Goal: Check status: Check status

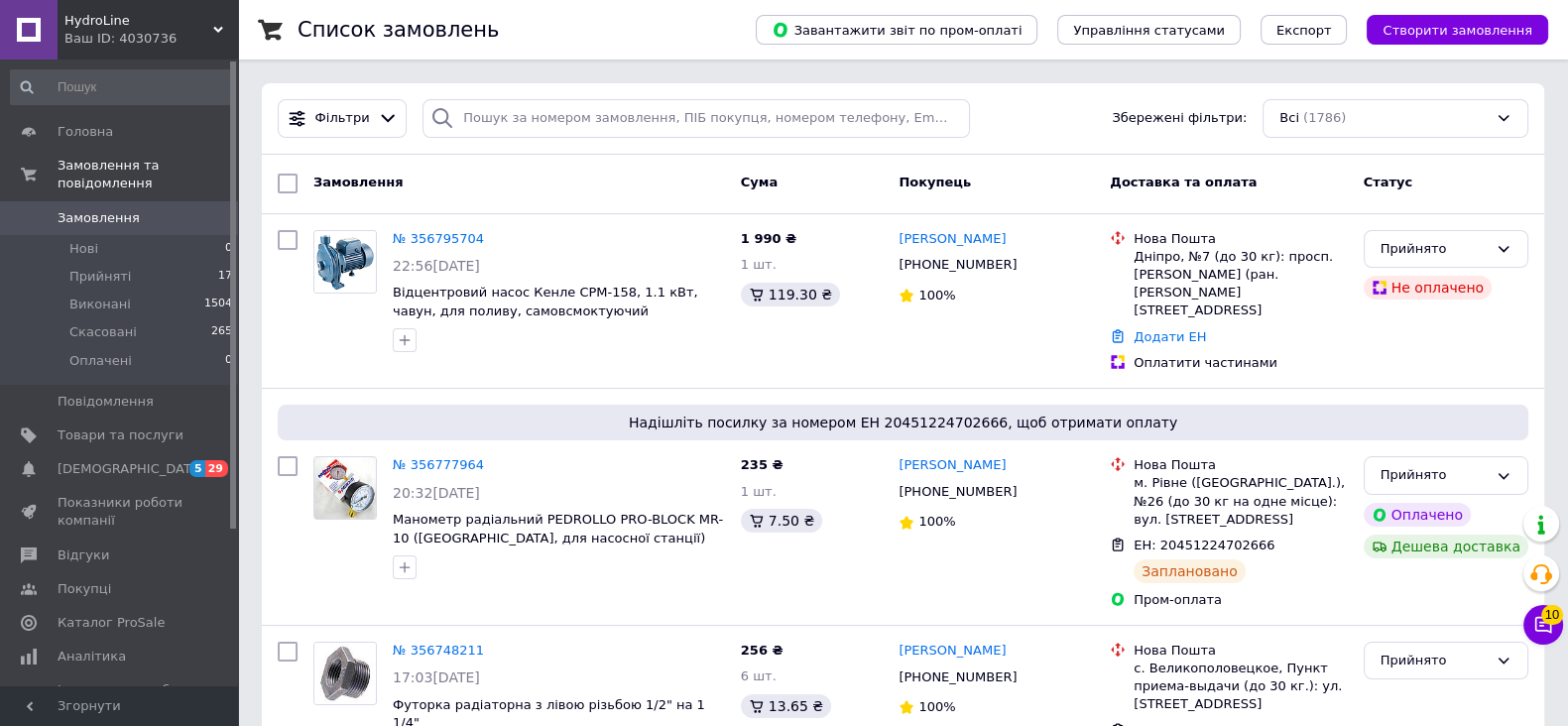
click at [92, 209] on span "Замовлення" at bounding box center [99, 218] width 82 height 18
click at [434, 236] on link "№ 356795704" at bounding box center [438, 238] width 91 height 15
